Goal: Check status: Check status

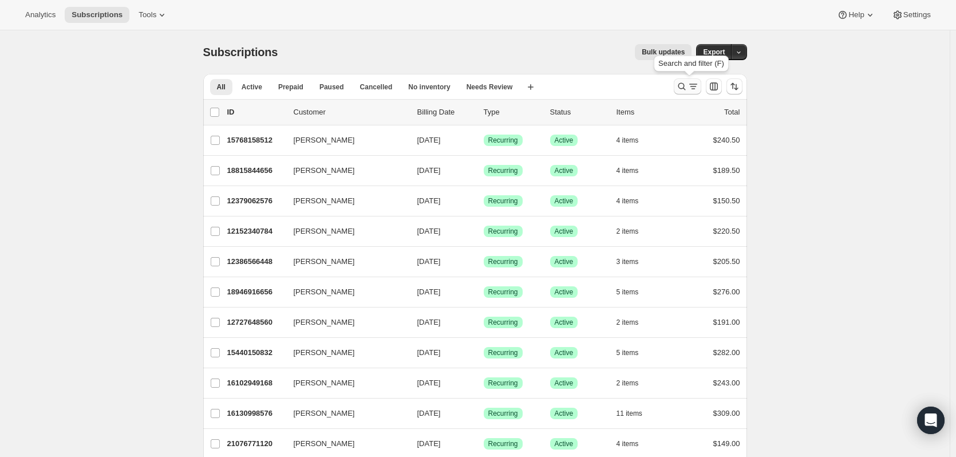
click at [698, 83] on icon "Search and filter results" at bounding box center [693, 86] width 11 height 11
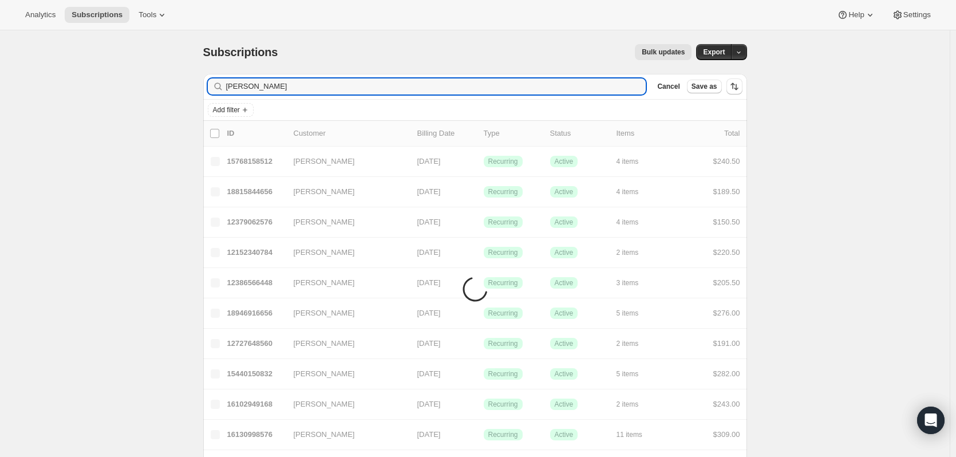
type input "[PERSON_NAME]"
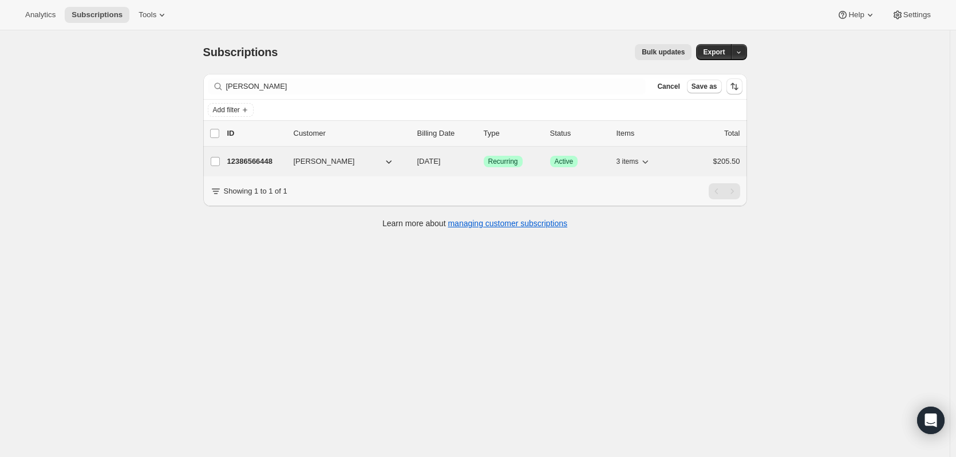
click at [260, 156] on p "12386566448" at bounding box center [255, 161] width 57 height 11
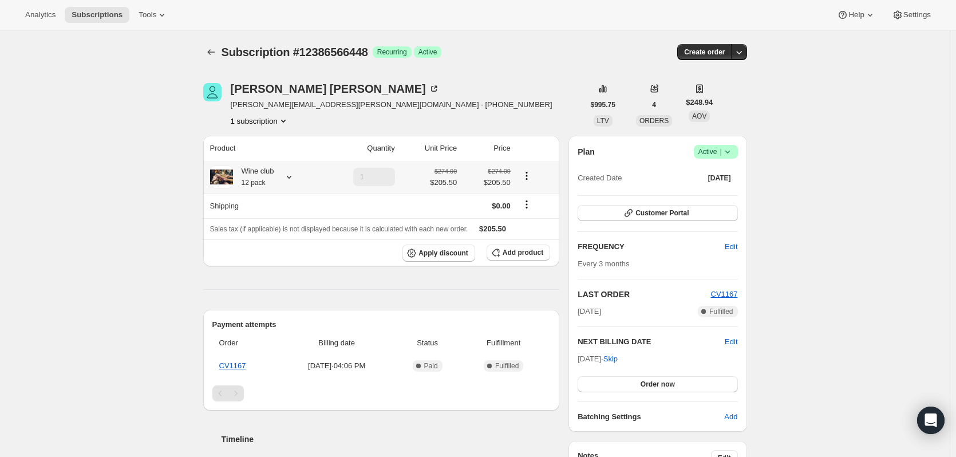
click at [290, 181] on icon at bounding box center [288, 176] width 11 height 11
